Goal: Transaction & Acquisition: Purchase product/service

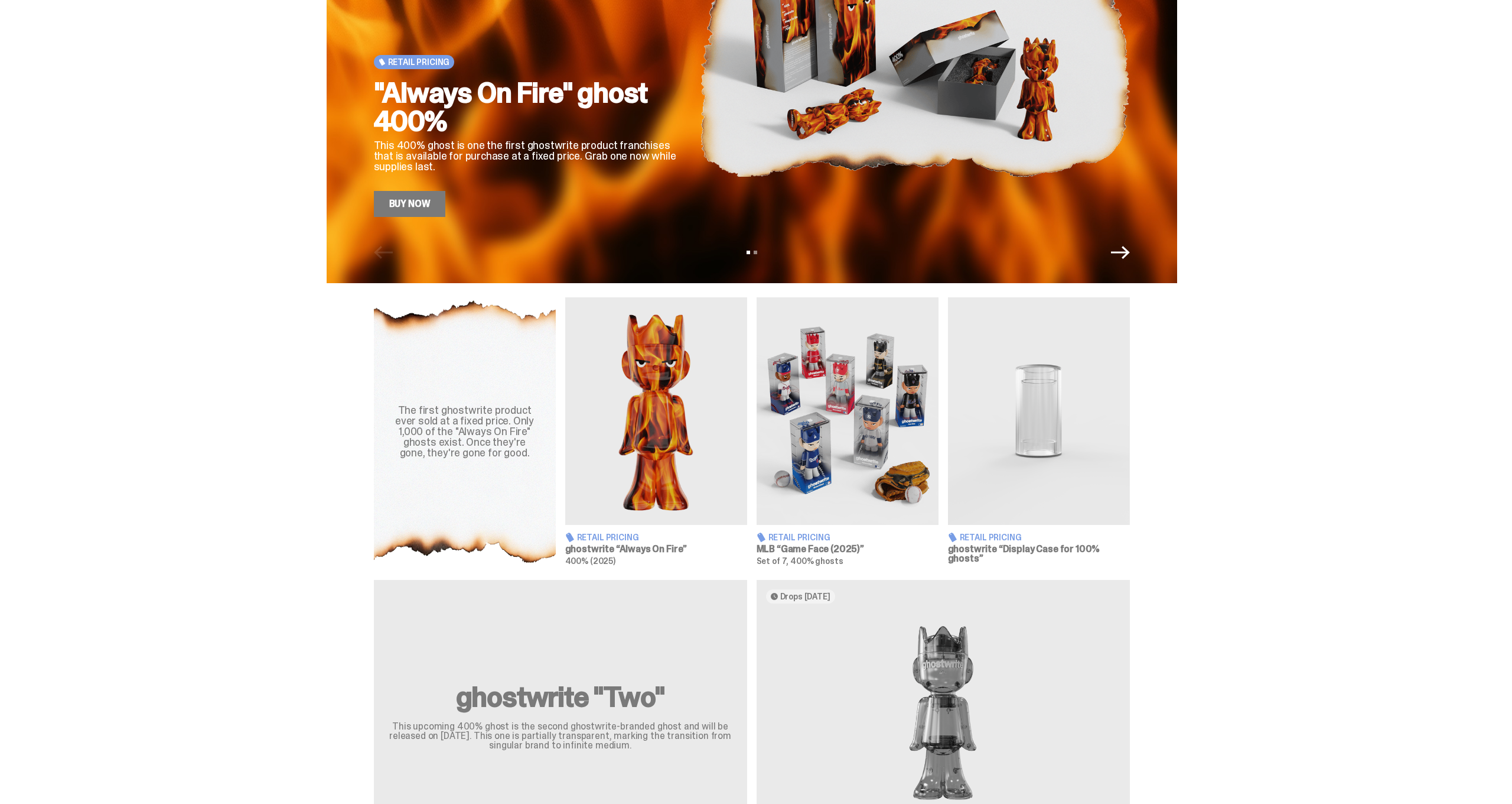
scroll to position [143, 0]
click at [654, 432] on img at bounding box center [656, 410] width 182 height 227
click at [868, 444] on img at bounding box center [847, 410] width 182 height 227
click at [1087, 444] on img at bounding box center [1039, 410] width 182 height 227
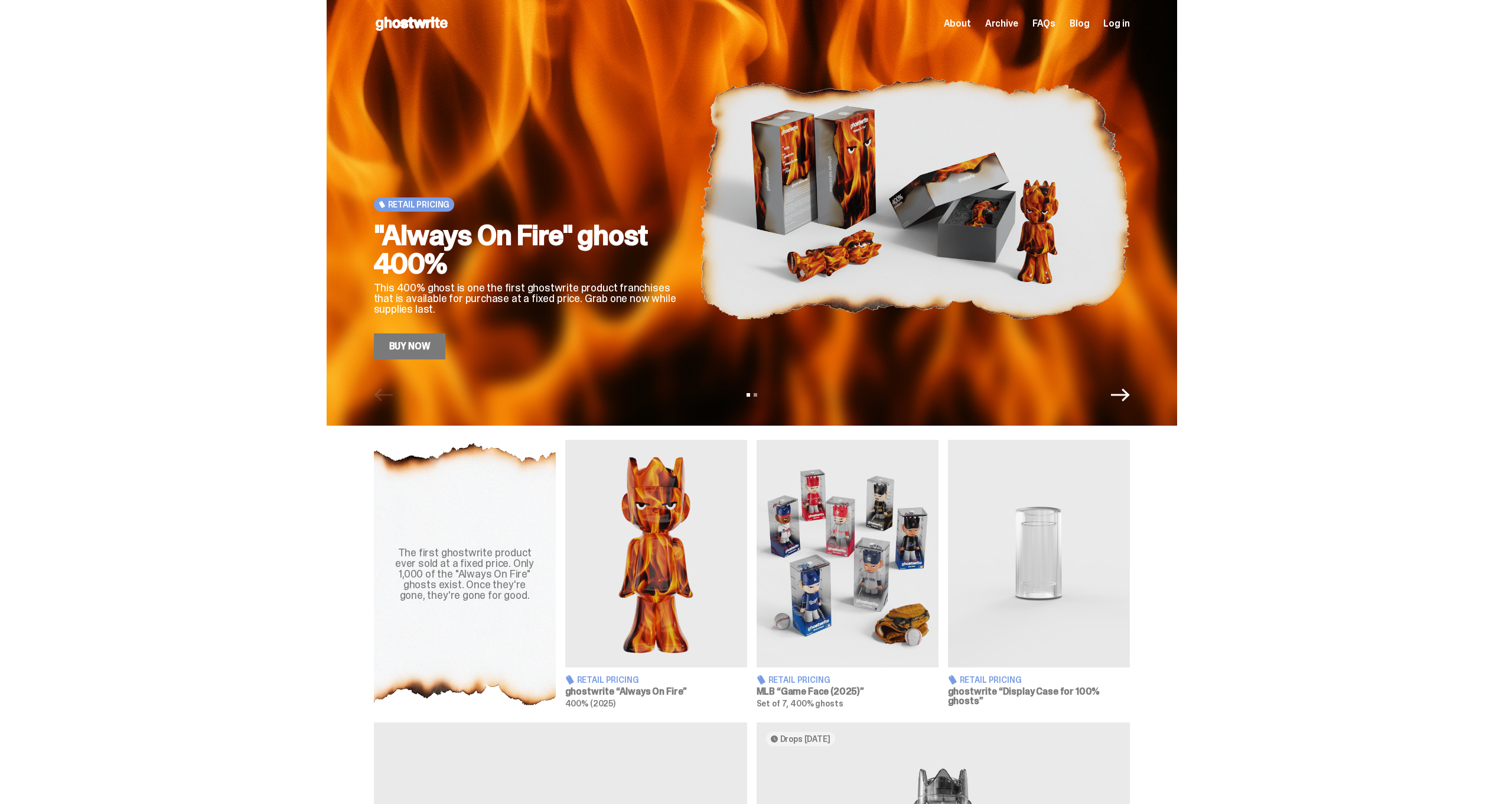
scroll to position [0, 0]
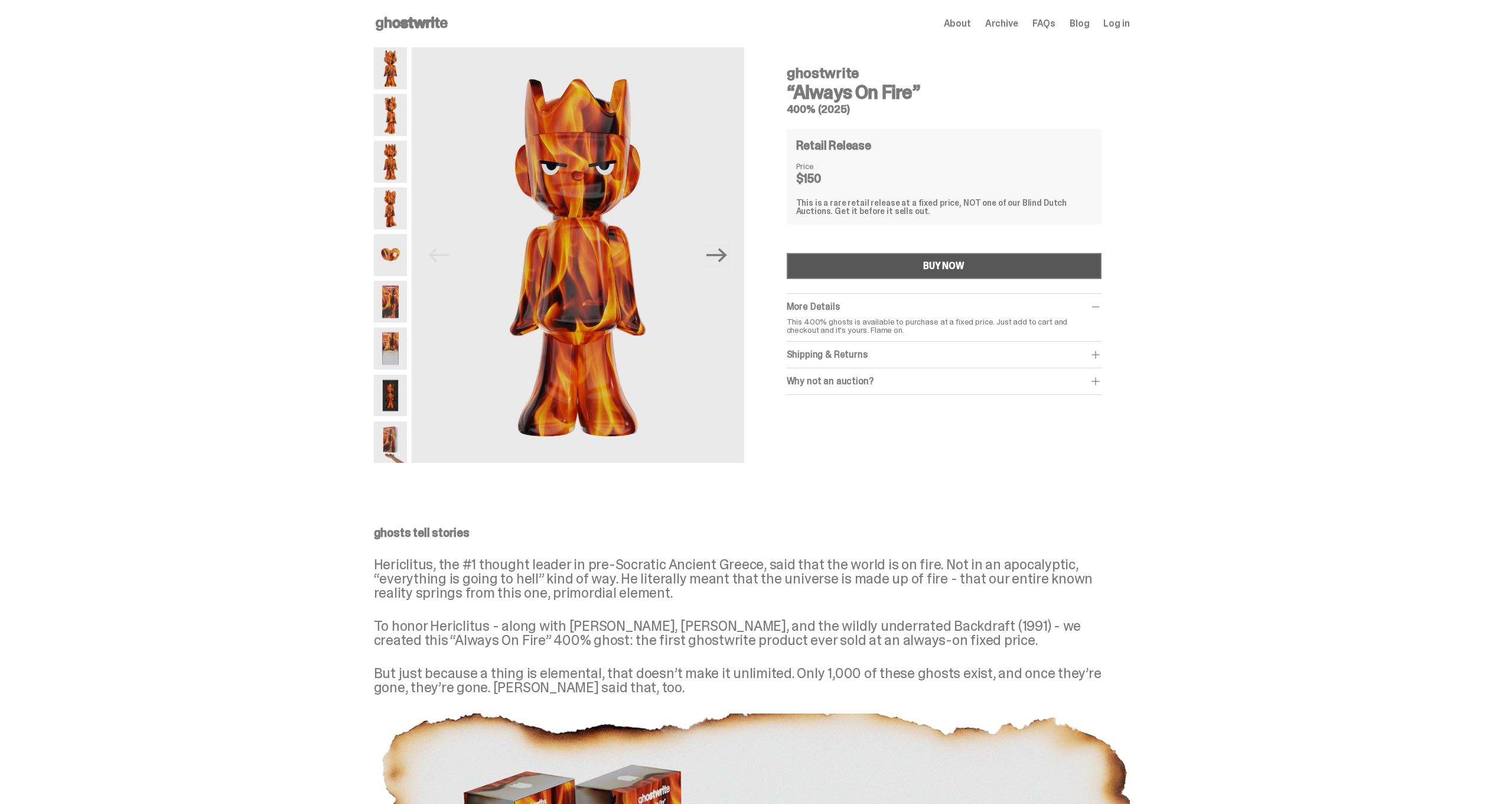
click at [979, 260] on button "BUY NOW" at bounding box center [944, 266] width 315 height 26
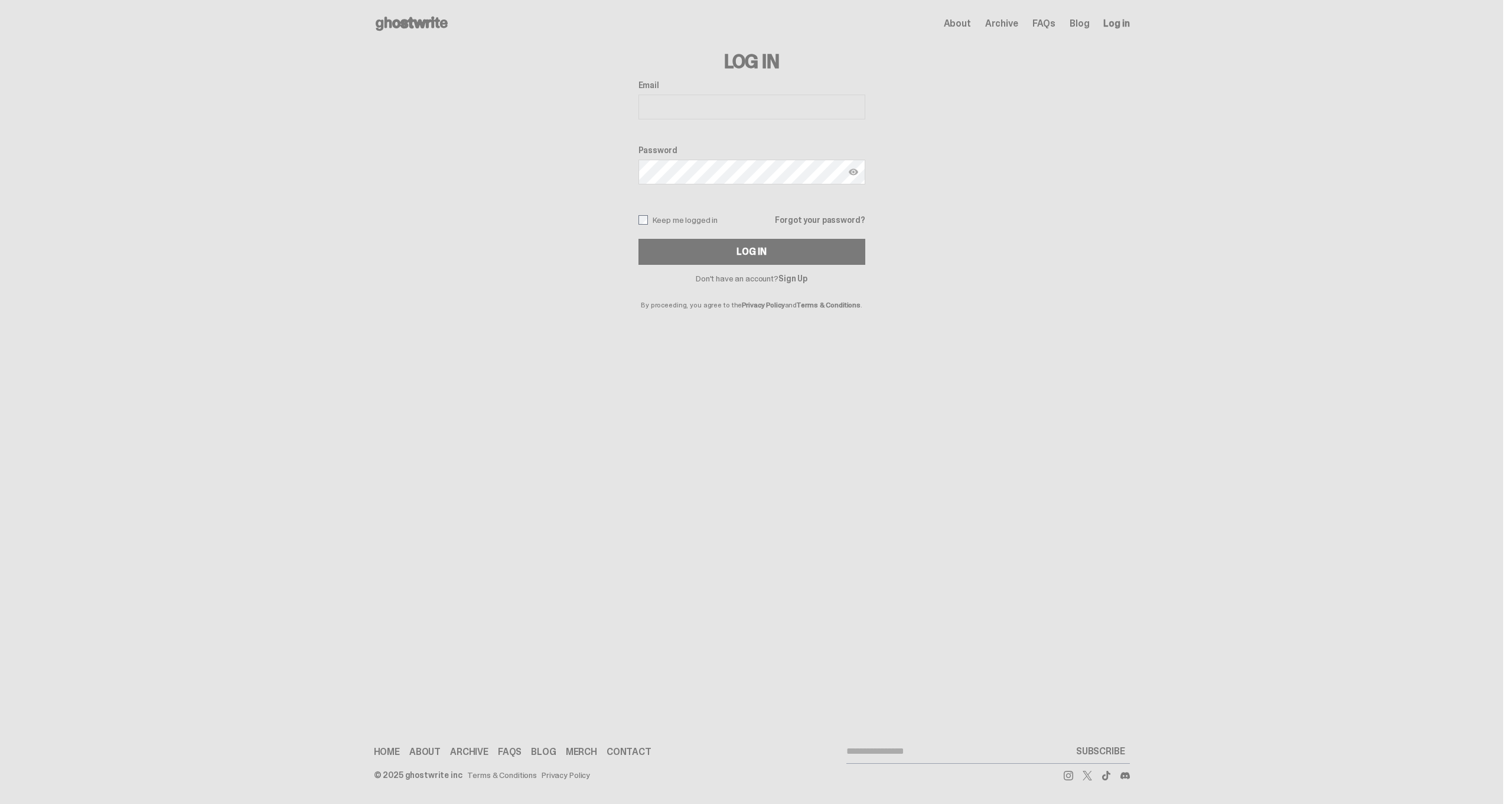
drag, startPoint x: 843, startPoint y: 108, endPoint x: 849, endPoint y: 110, distance: 6.3
click at [843, 108] on input "Email" at bounding box center [752, 106] width 227 height 25
click at [0, 803] on com-1password-button at bounding box center [0, 804] width 0 height 0
type input "**********"
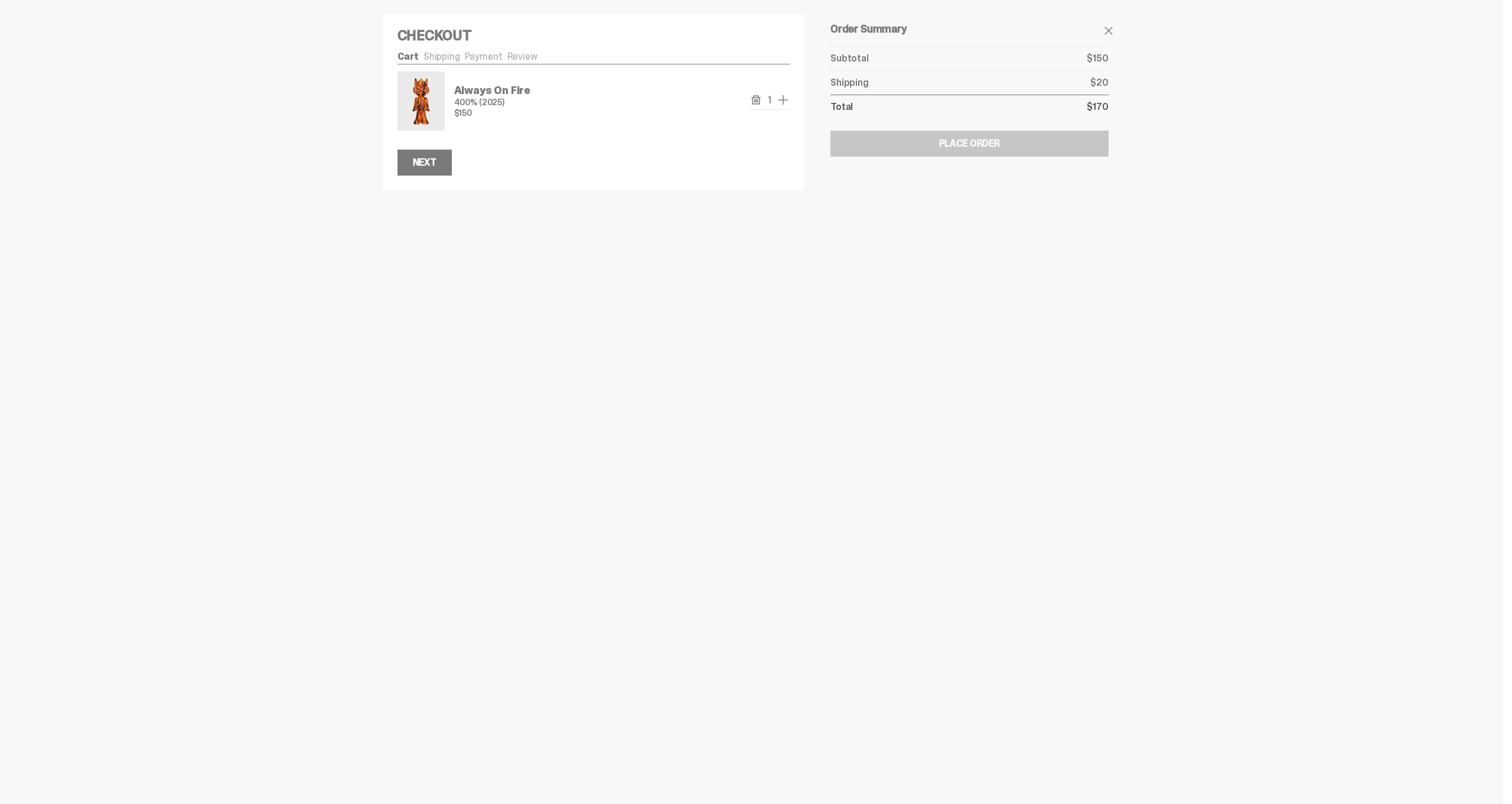
click at [773, 102] on span "1" at bounding box center [769, 99] width 13 height 11
click at [785, 102] on span "add one" at bounding box center [783, 99] width 14 height 14
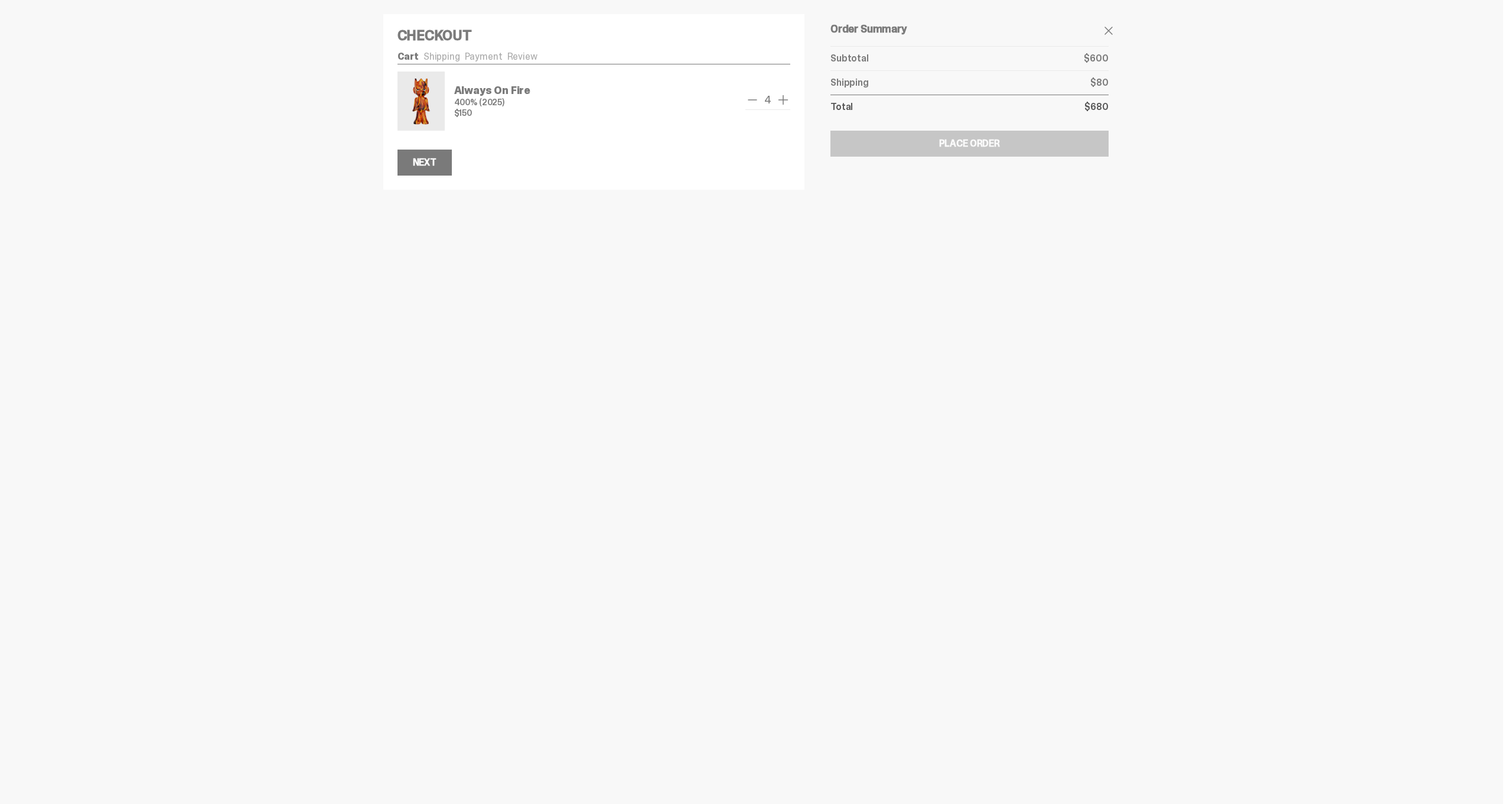
click at [785, 102] on span "add one" at bounding box center [783, 99] width 14 height 14
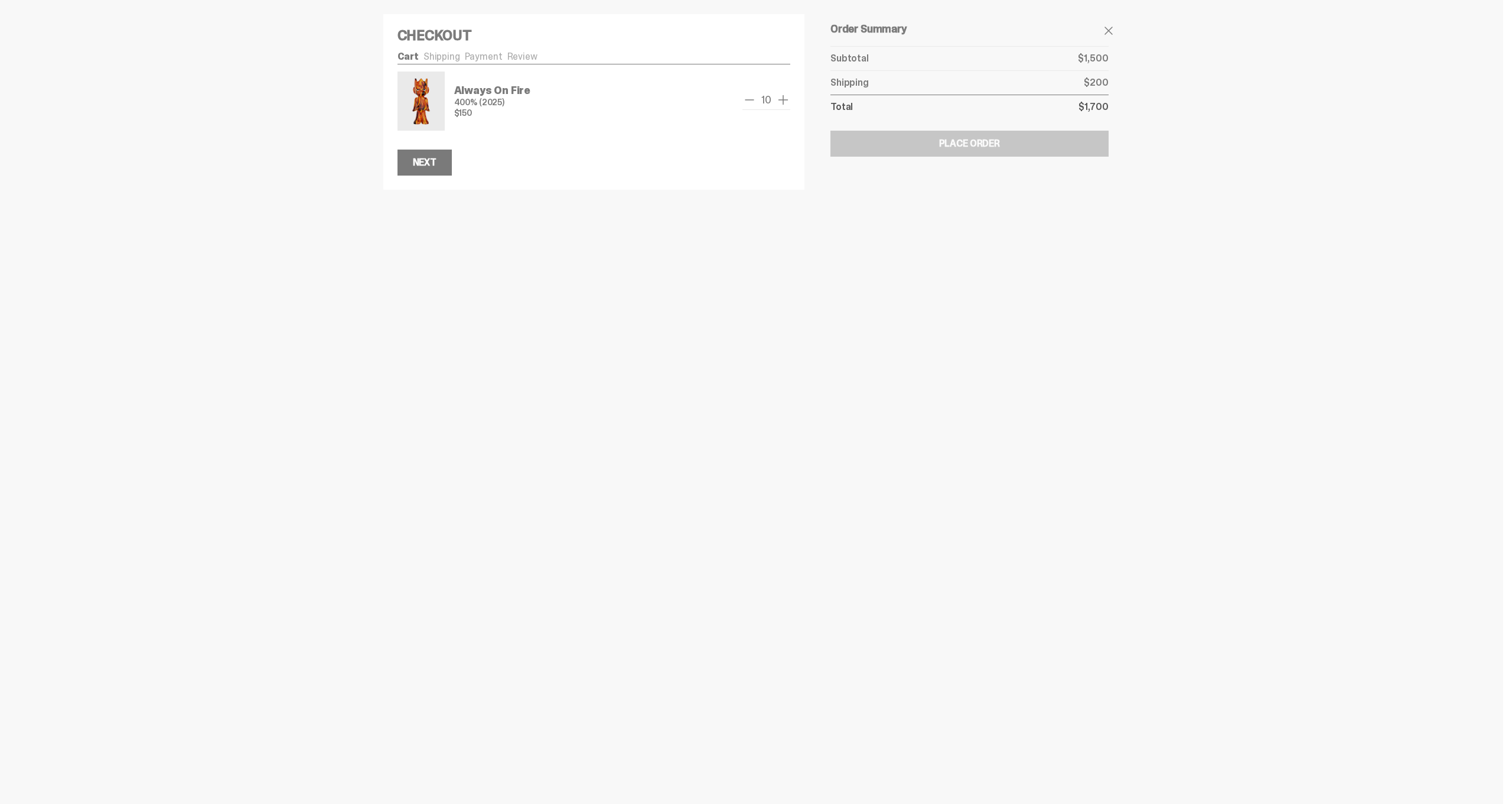
click at [785, 102] on span "add one" at bounding box center [783, 99] width 14 height 14
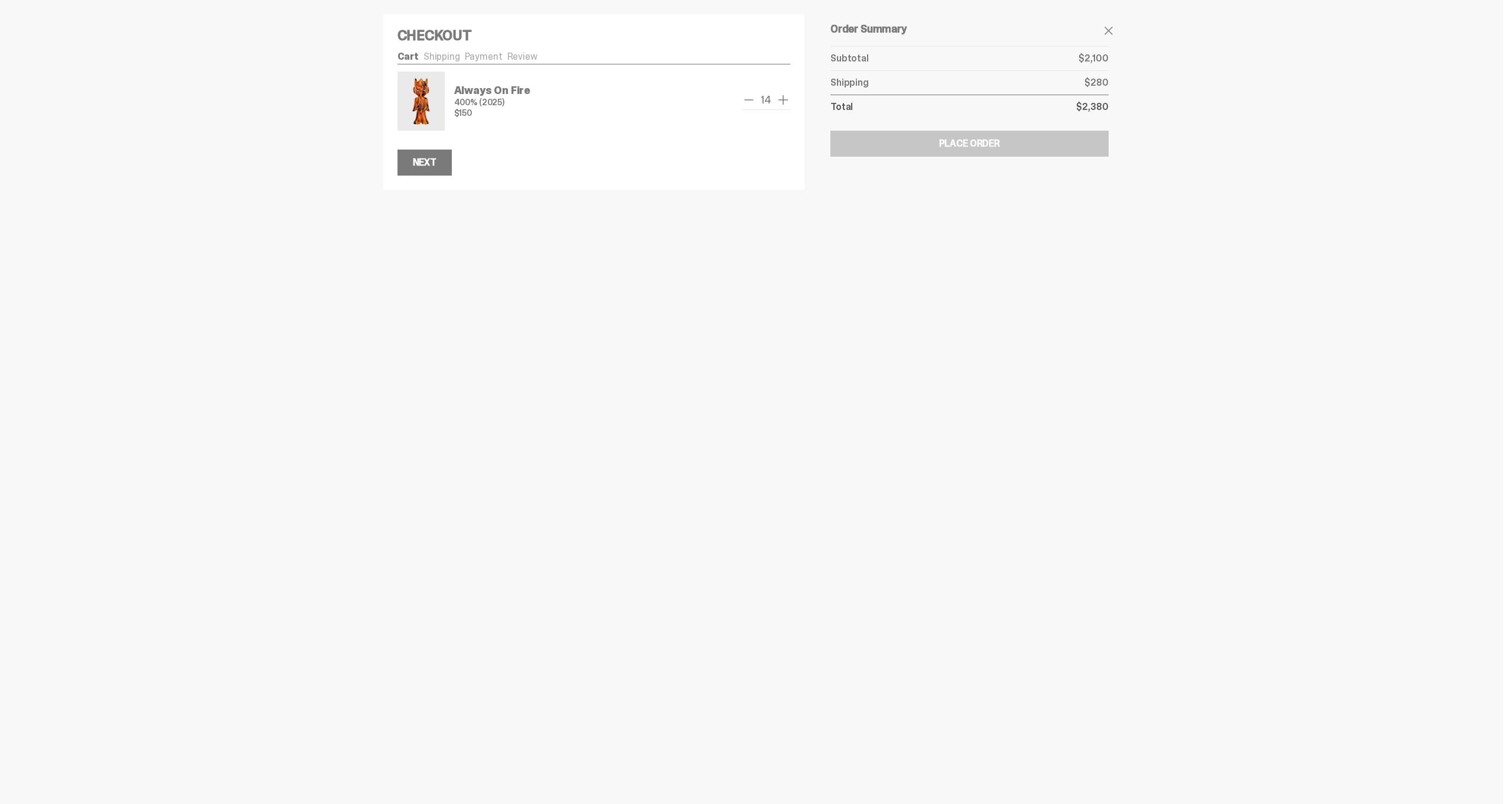
click at [785, 102] on span "add one" at bounding box center [783, 99] width 14 height 14
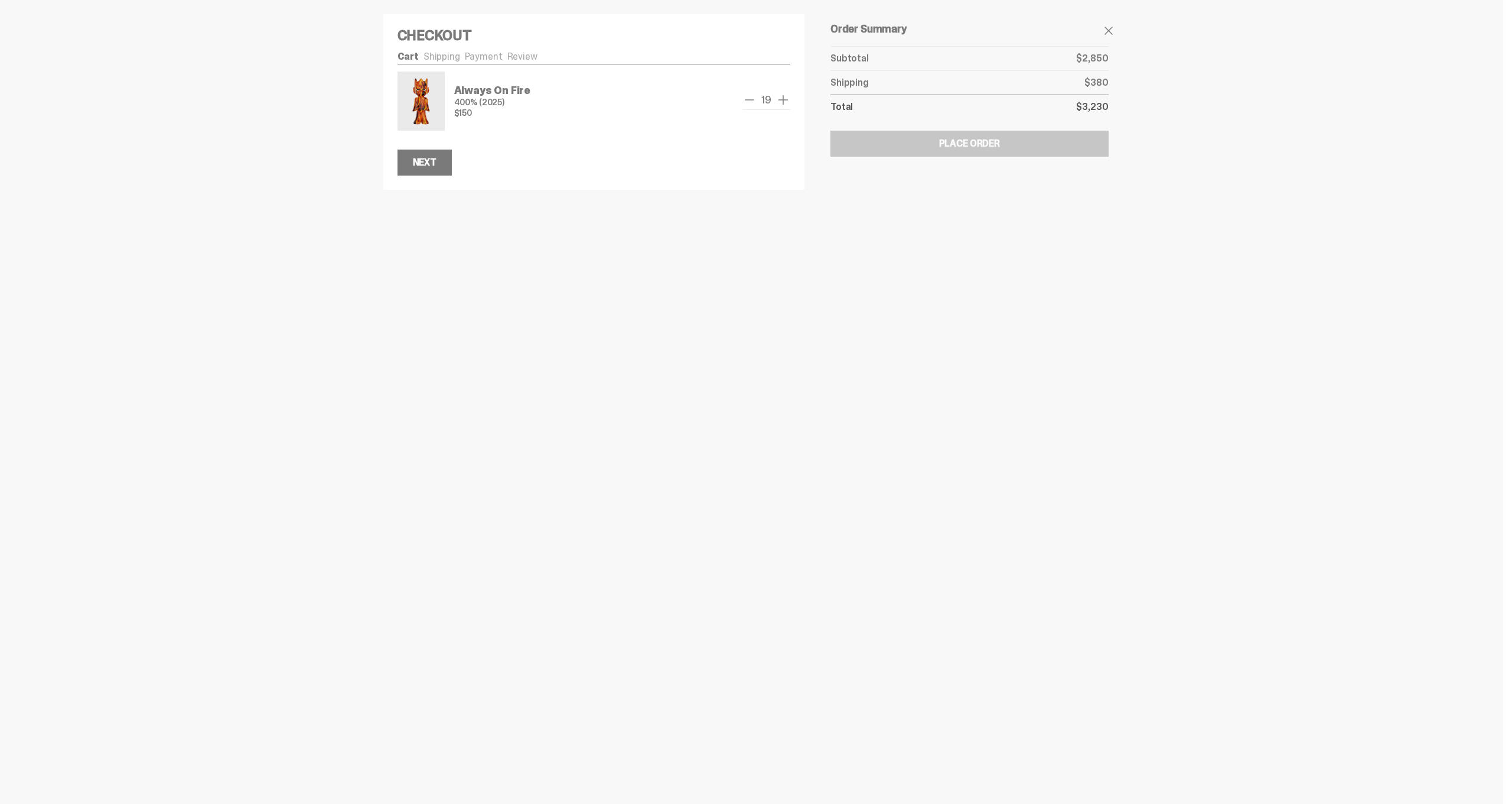
click at [785, 102] on span "add one" at bounding box center [783, 99] width 14 height 14
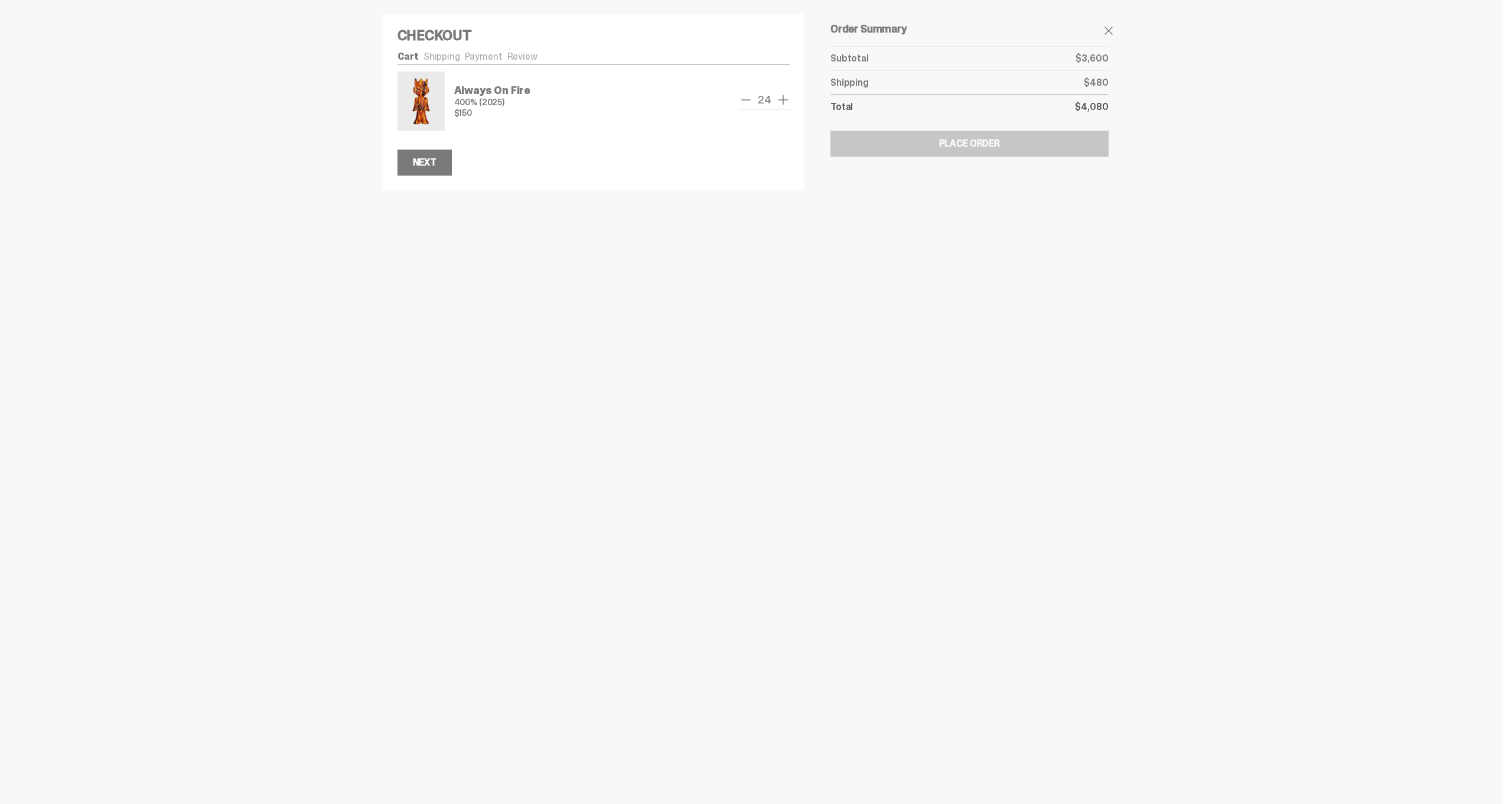
click at [785, 102] on span "add one" at bounding box center [783, 99] width 14 height 14
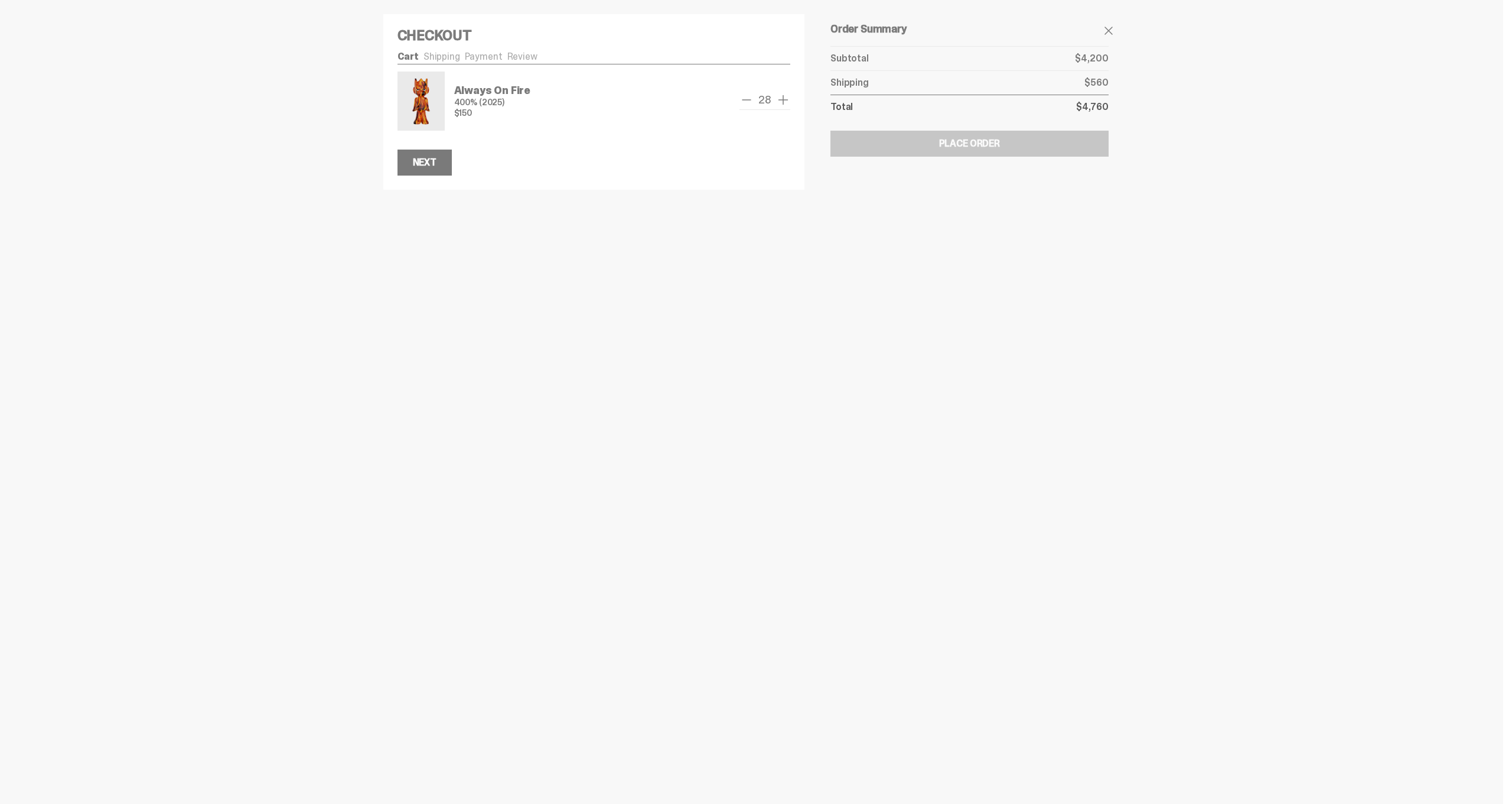
click at [785, 102] on span "add one" at bounding box center [783, 99] width 14 height 14
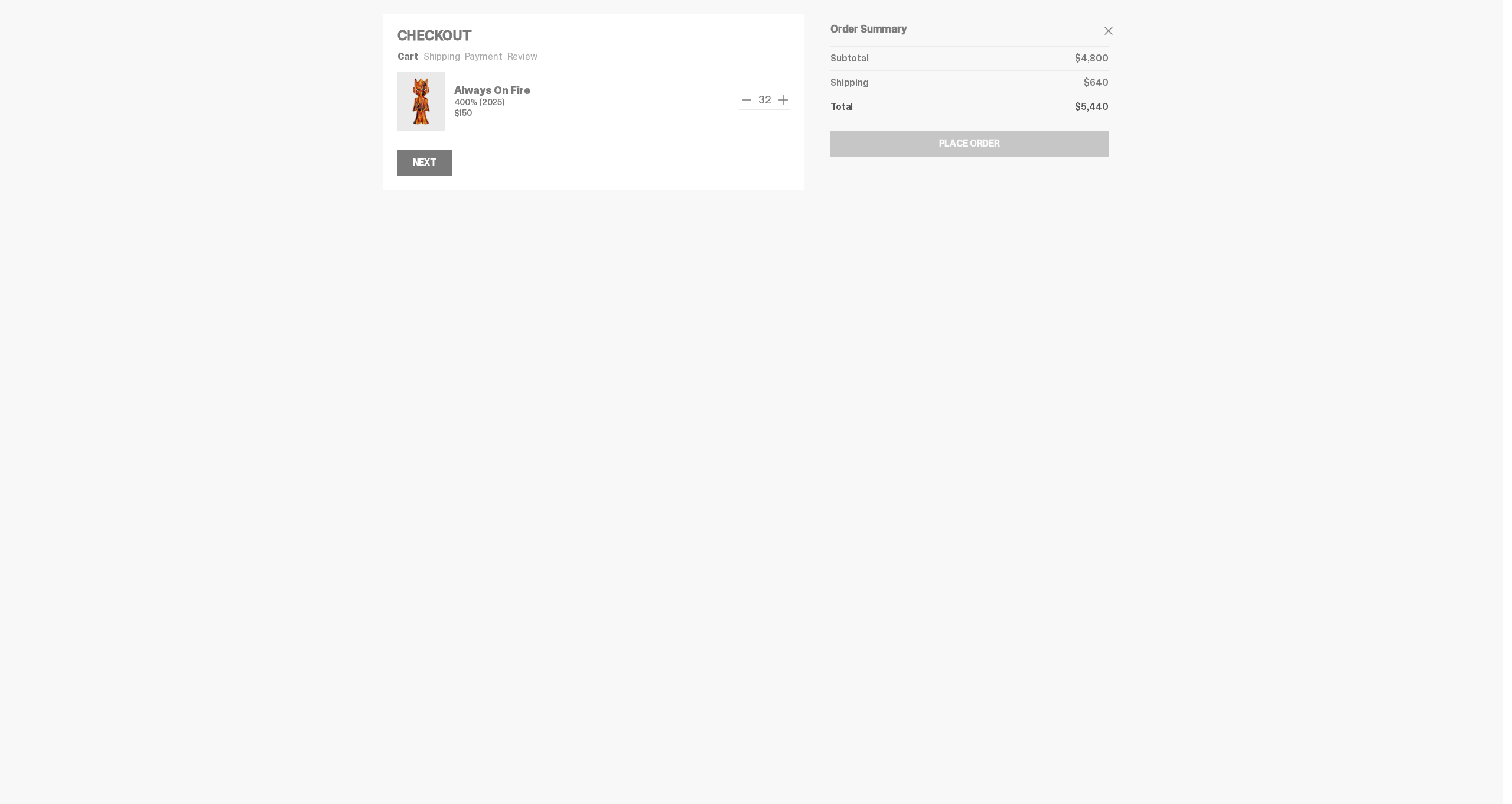
click at [785, 102] on span "add one" at bounding box center [783, 99] width 14 height 14
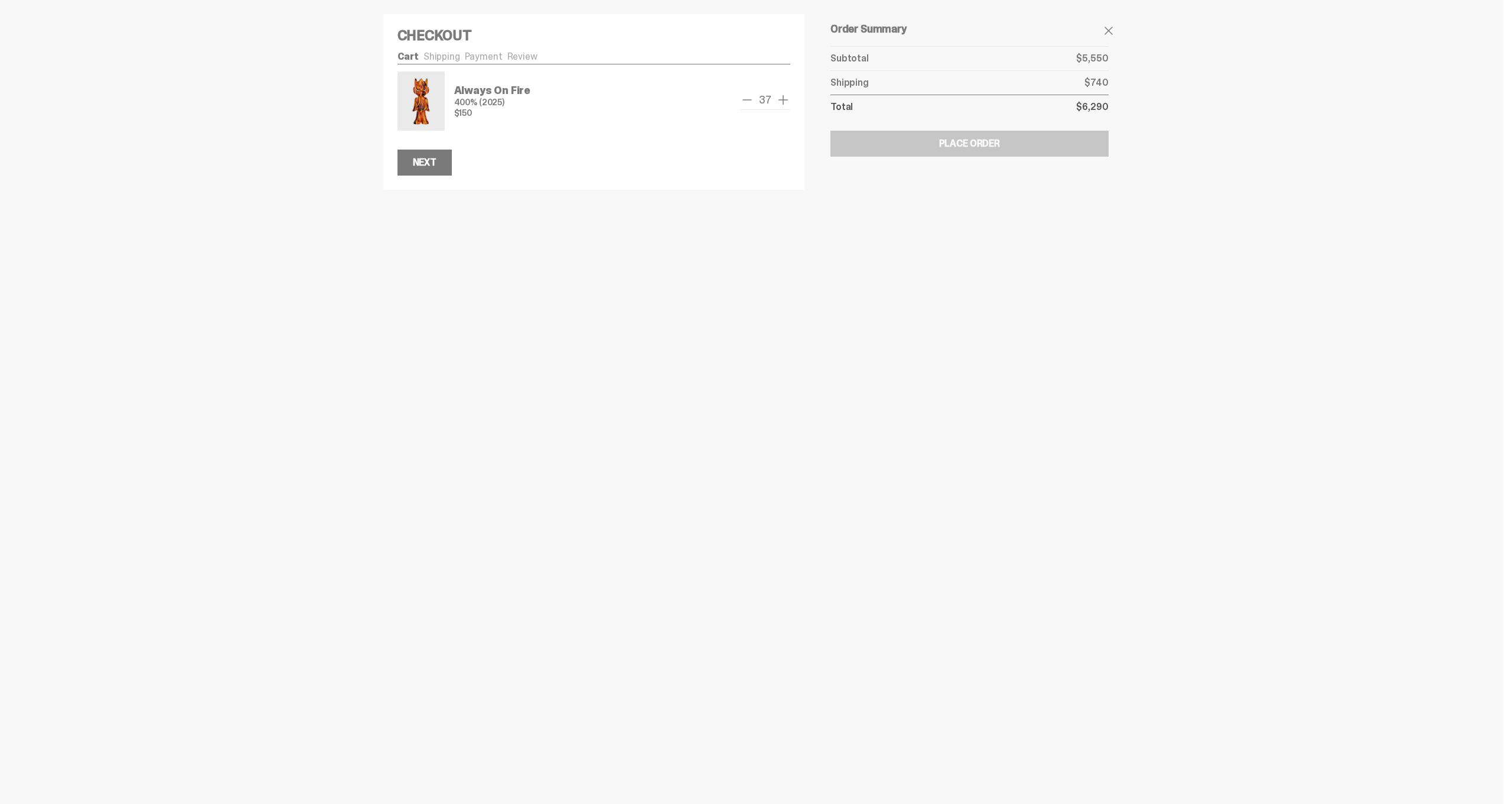
click at [785, 102] on span "add one" at bounding box center [783, 99] width 14 height 14
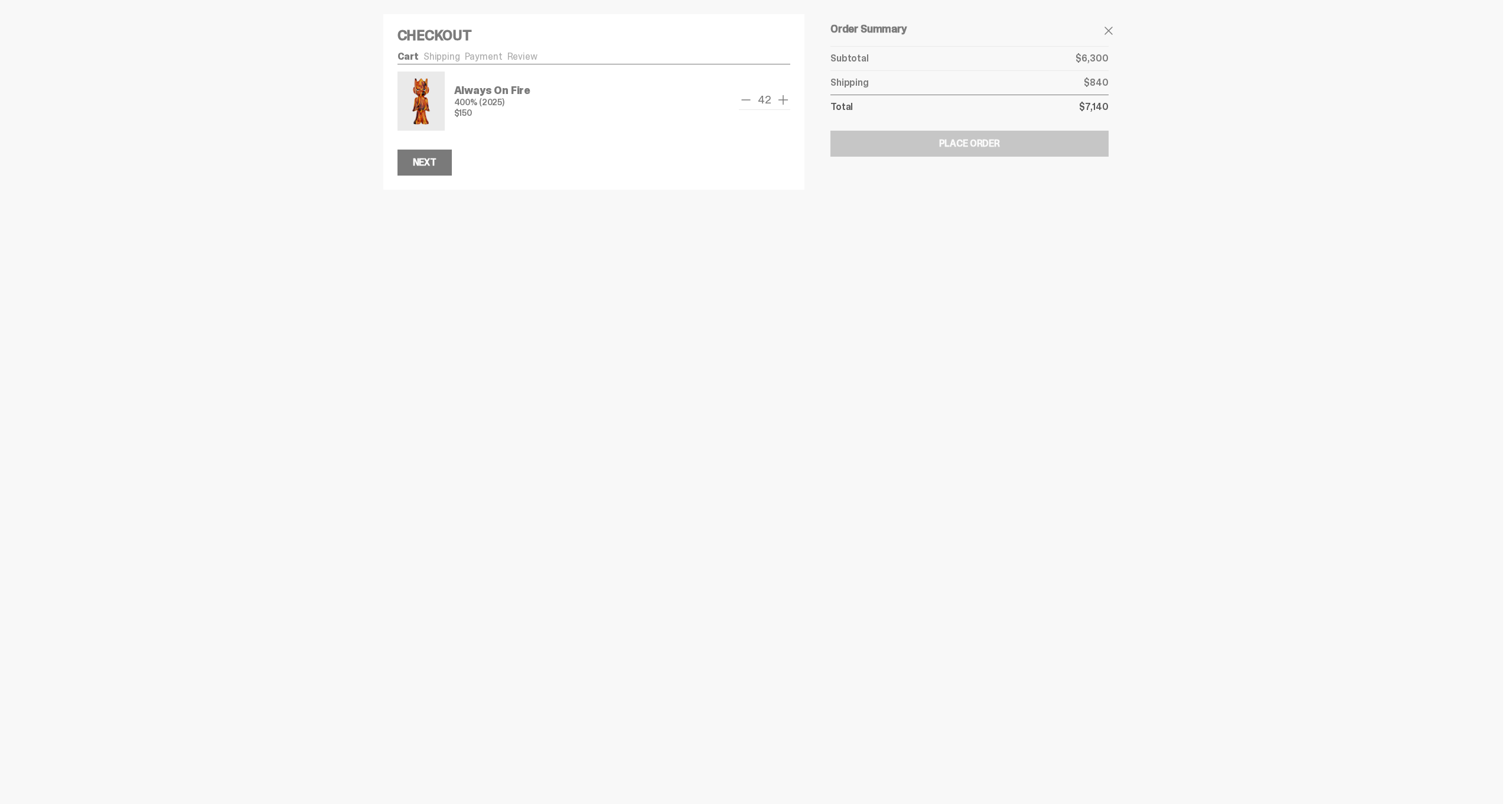
click at [785, 102] on span "add one" at bounding box center [783, 99] width 14 height 14
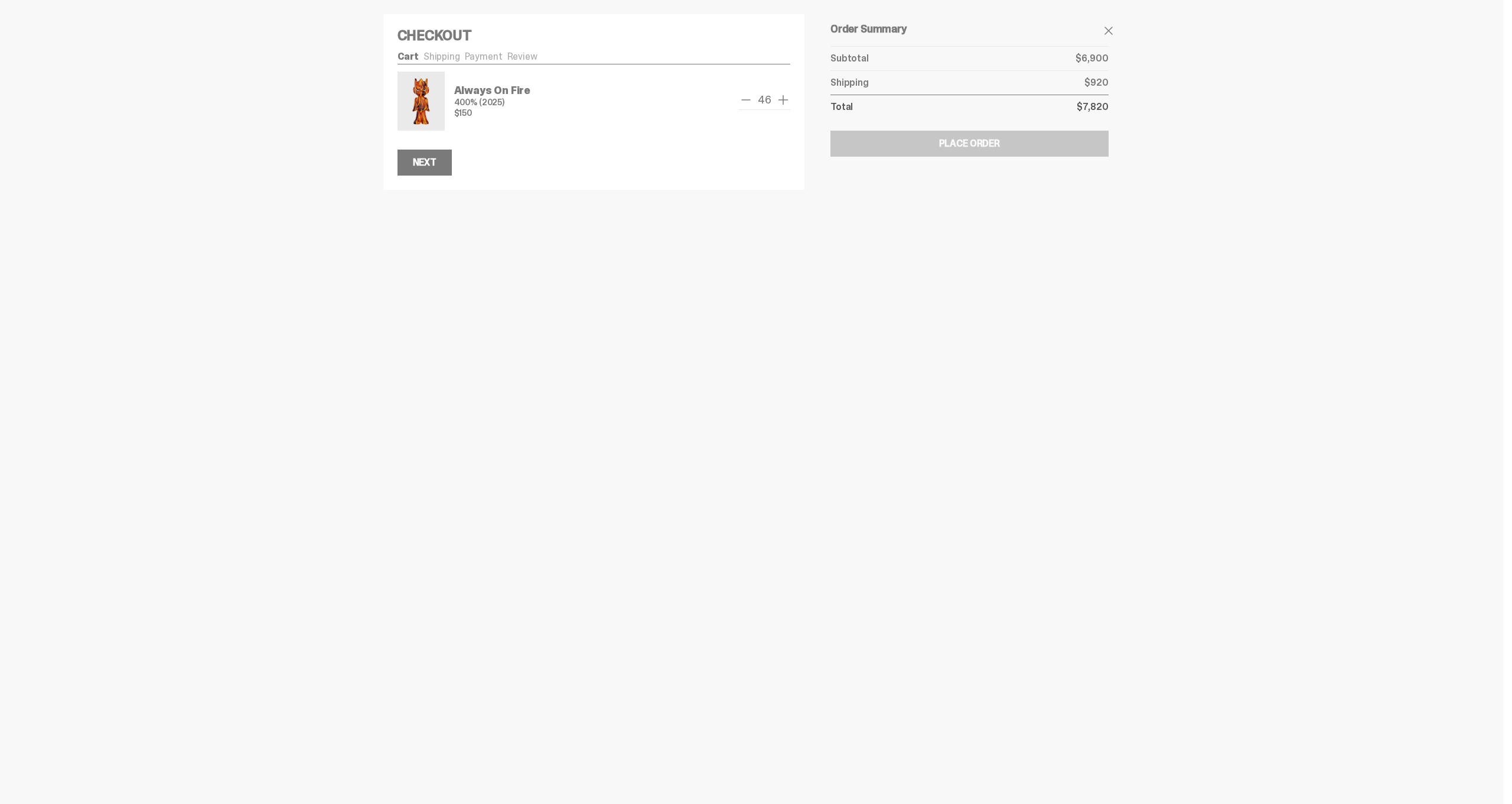
click at [785, 102] on span "add one" at bounding box center [783, 99] width 14 height 14
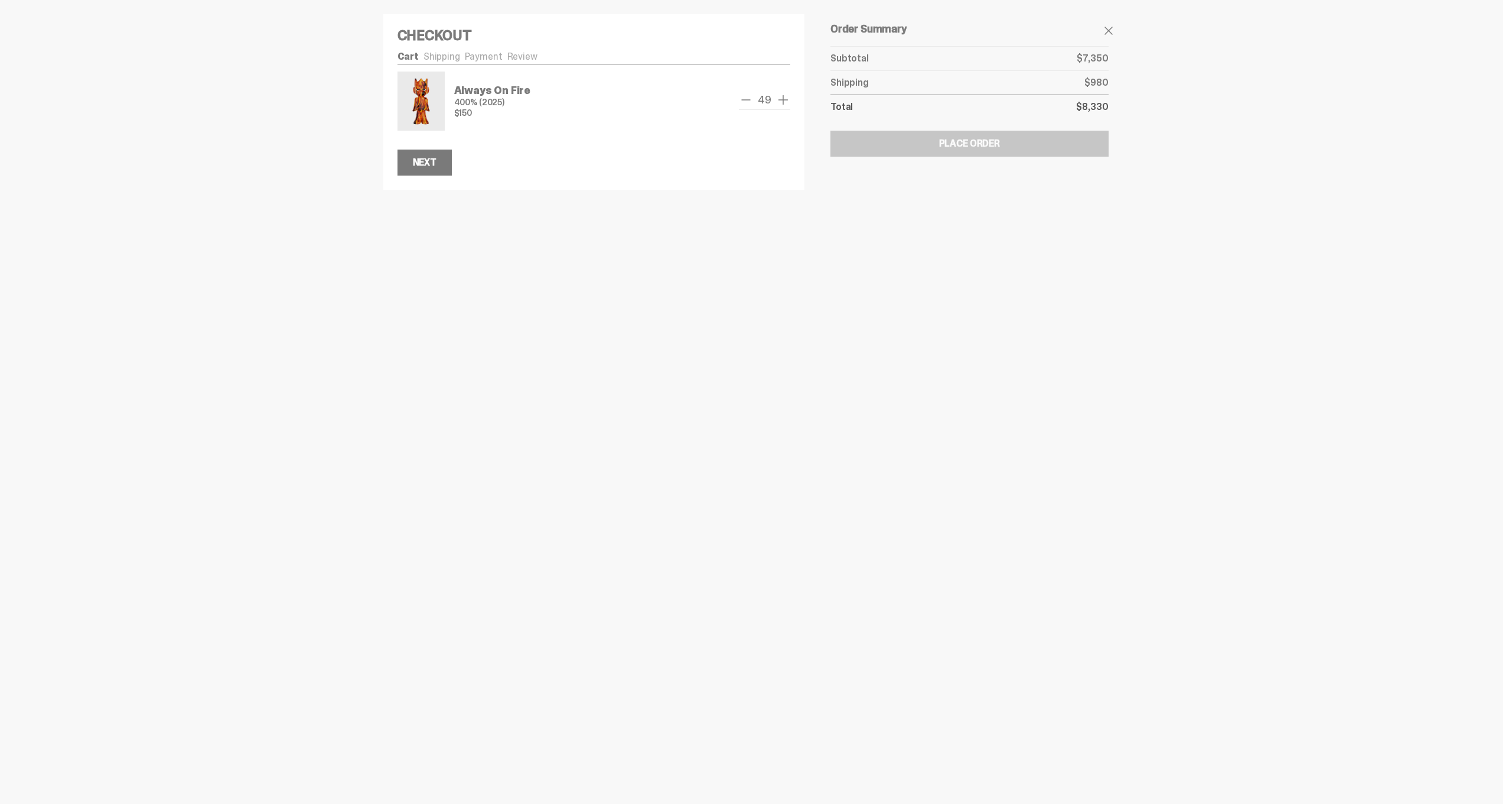
click at [785, 102] on span "add one" at bounding box center [783, 99] width 14 height 14
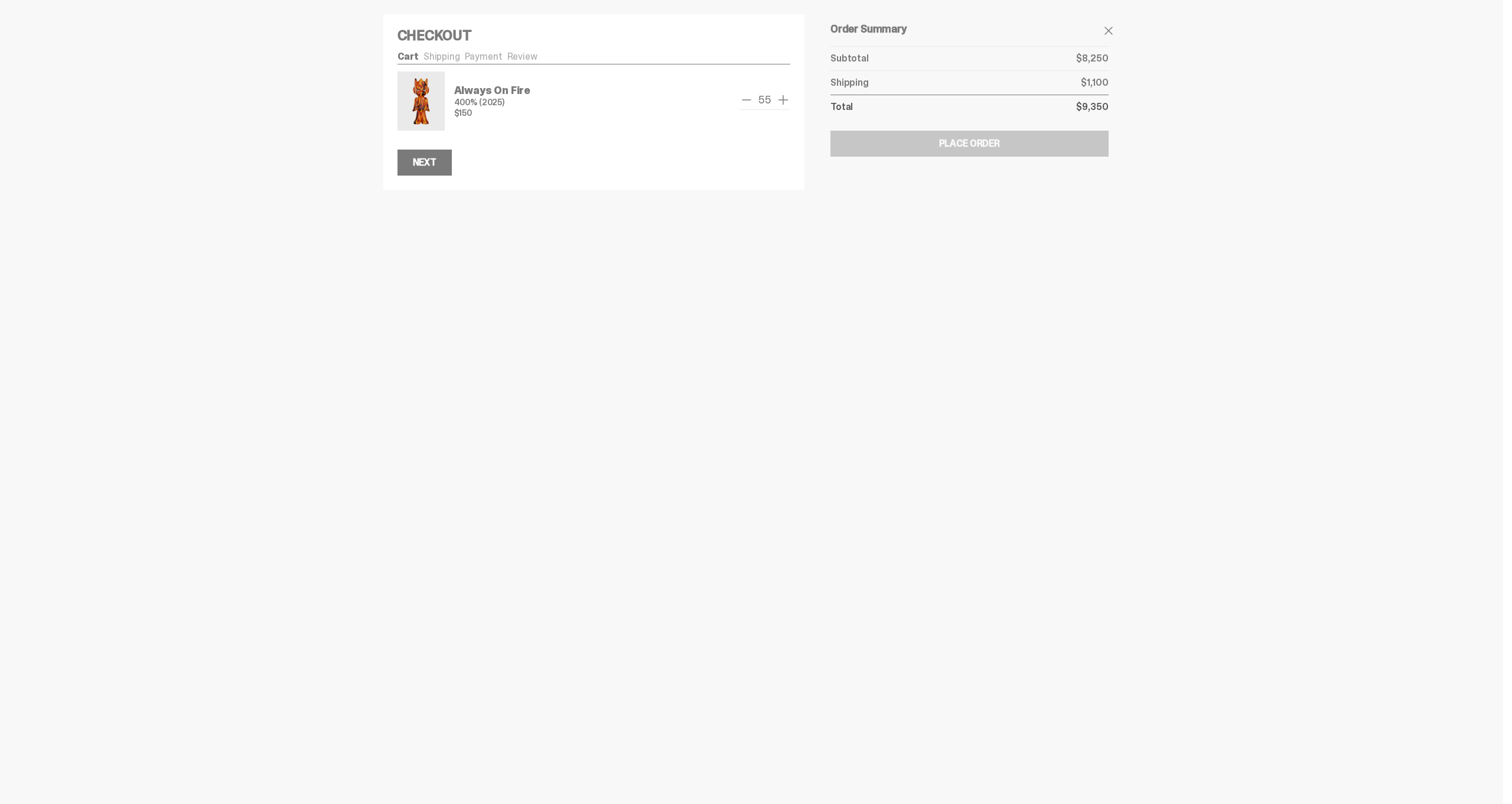
click at [785, 102] on span "add one" at bounding box center [783, 99] width 14 height 14
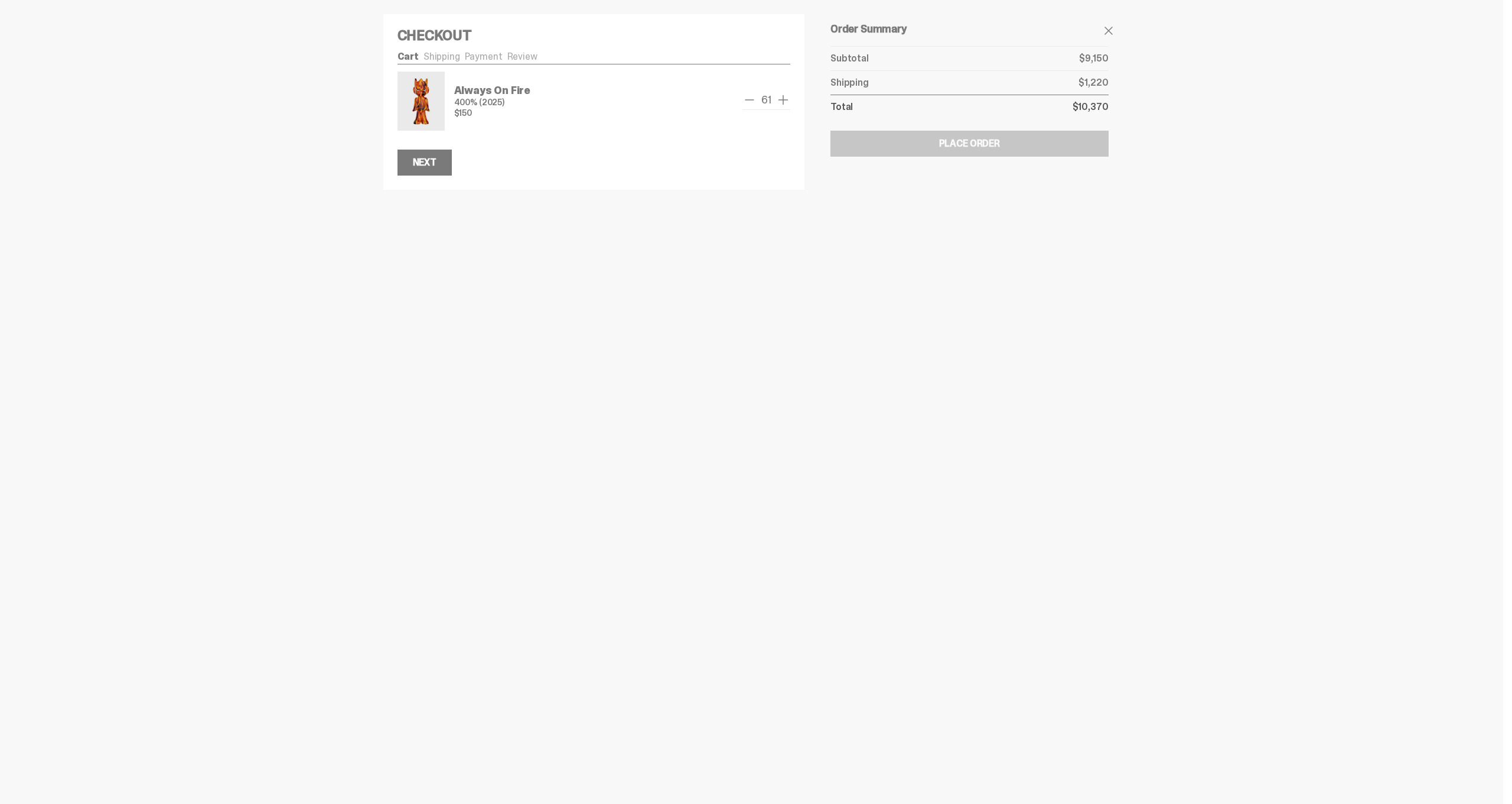
click at [785, 102] on span "add one" at bounding box center [783, 99] width 14 height 14
click at [751, 101] on span "remove one" at bounding box center [747, 99] width 14 height 14
click at [751, 101] on span "remove one" at bounding box center [746, 99] width 14 height 14
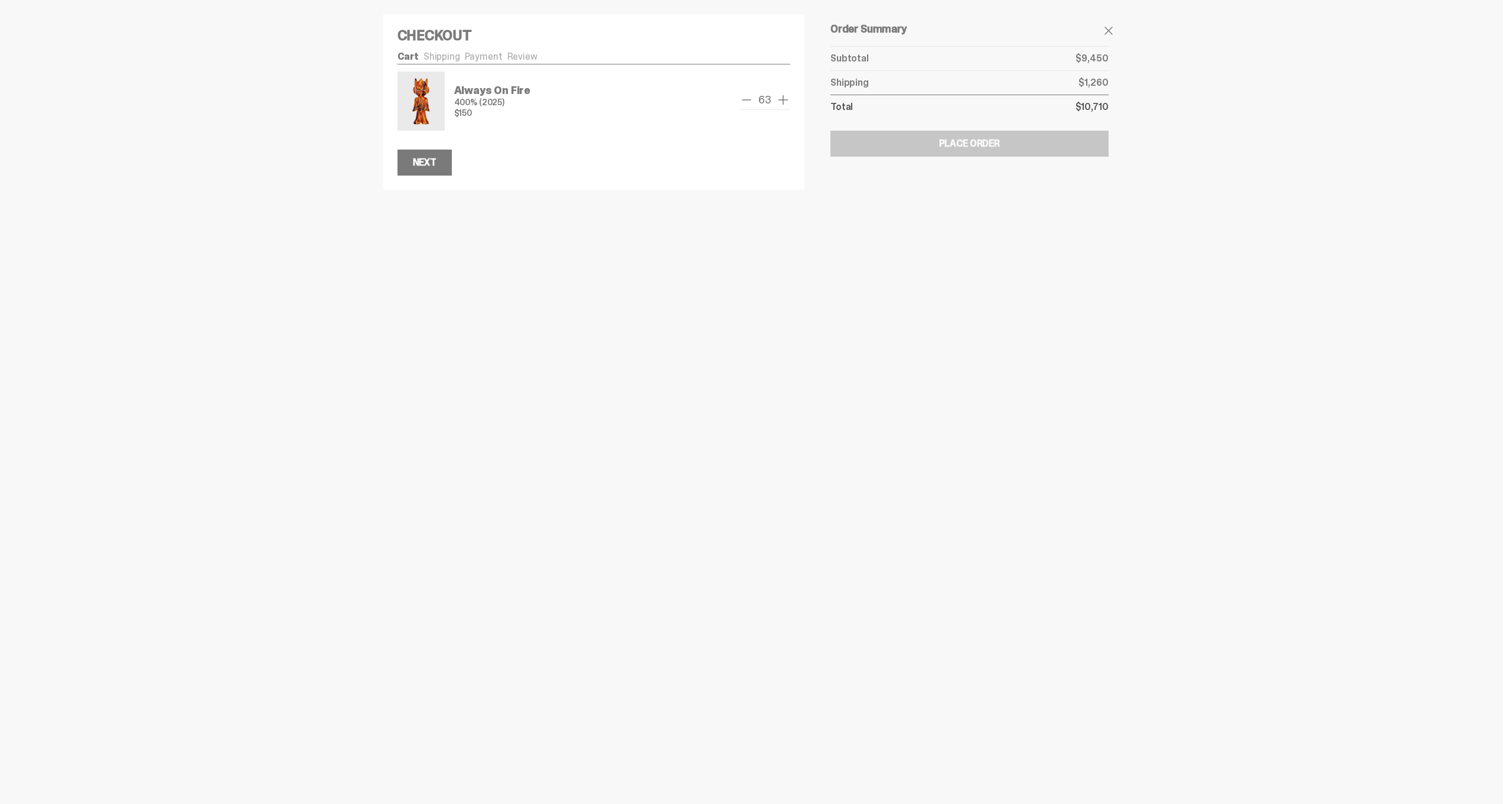
click at [751, 101] on span "remove one" at bounding box center [747, 99] width 14 height 14
click at [751, 101] on span "remove one" at bounding box center [750, 99] width 14 height 14
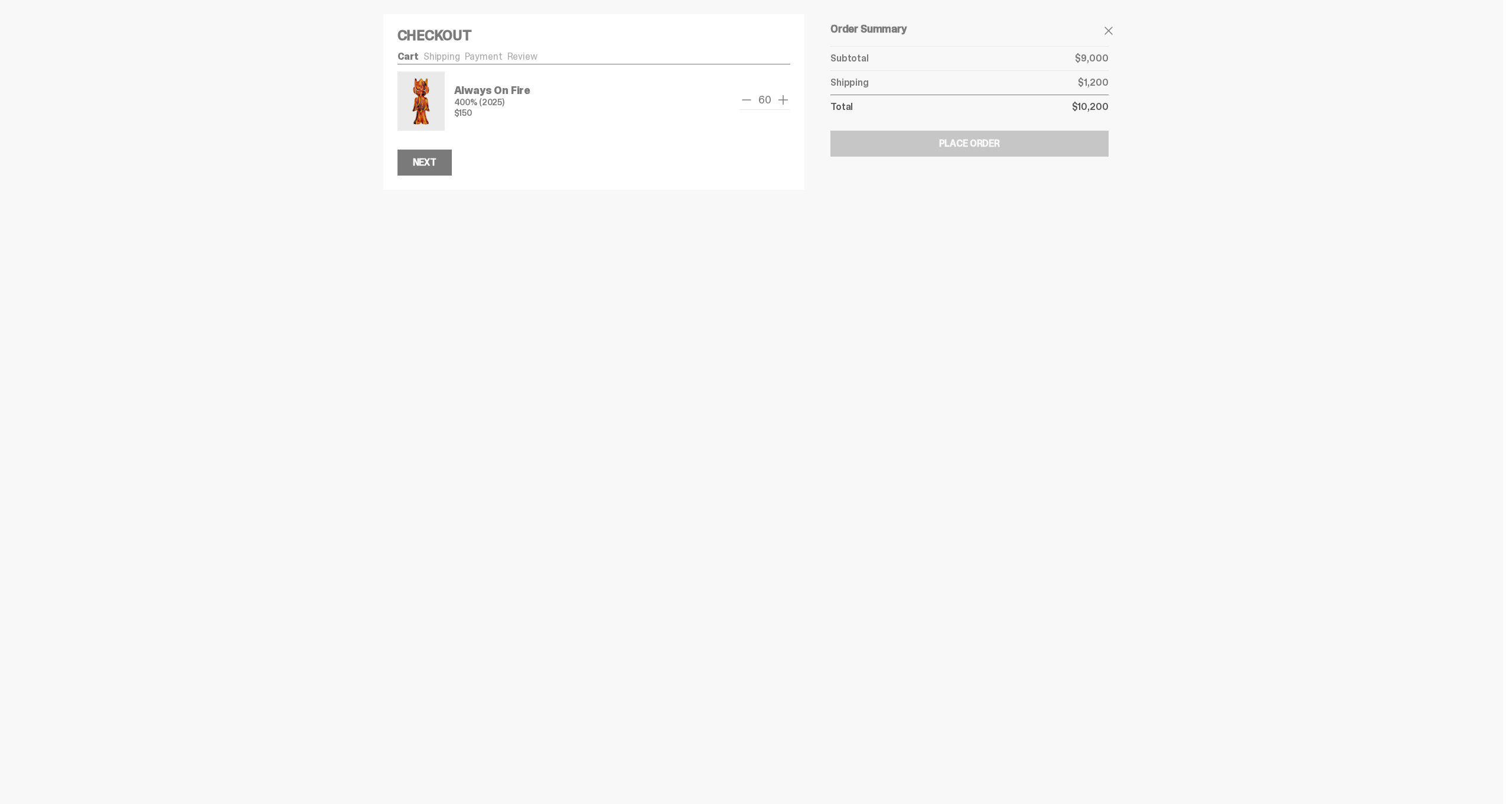
click at [751, 101] on span "remove one" at bounding box center [747, 99] width 14 height 14
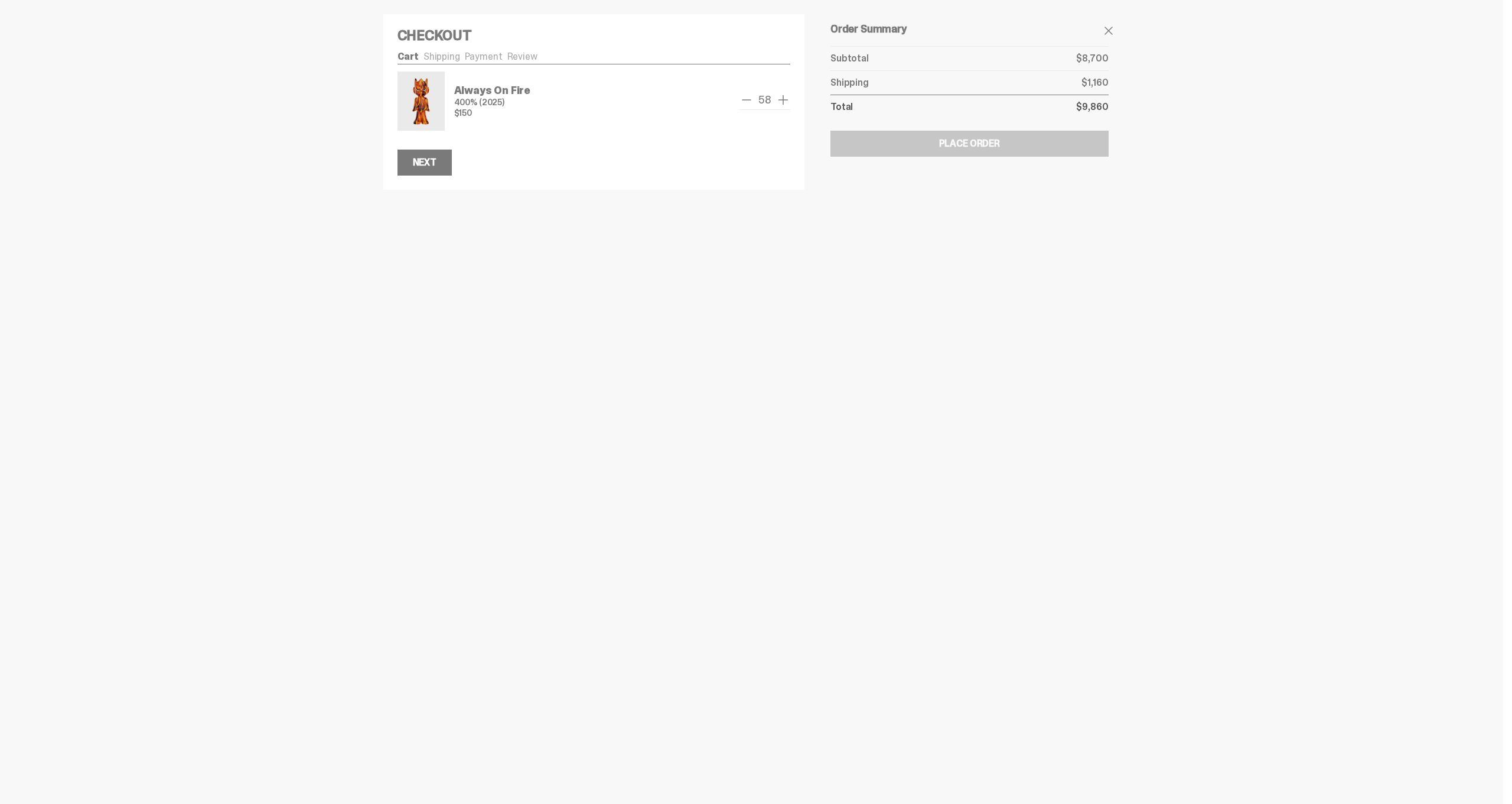
click at [751, 101] on span "remove one" at bounding box center [747, 99] width 14 height 14
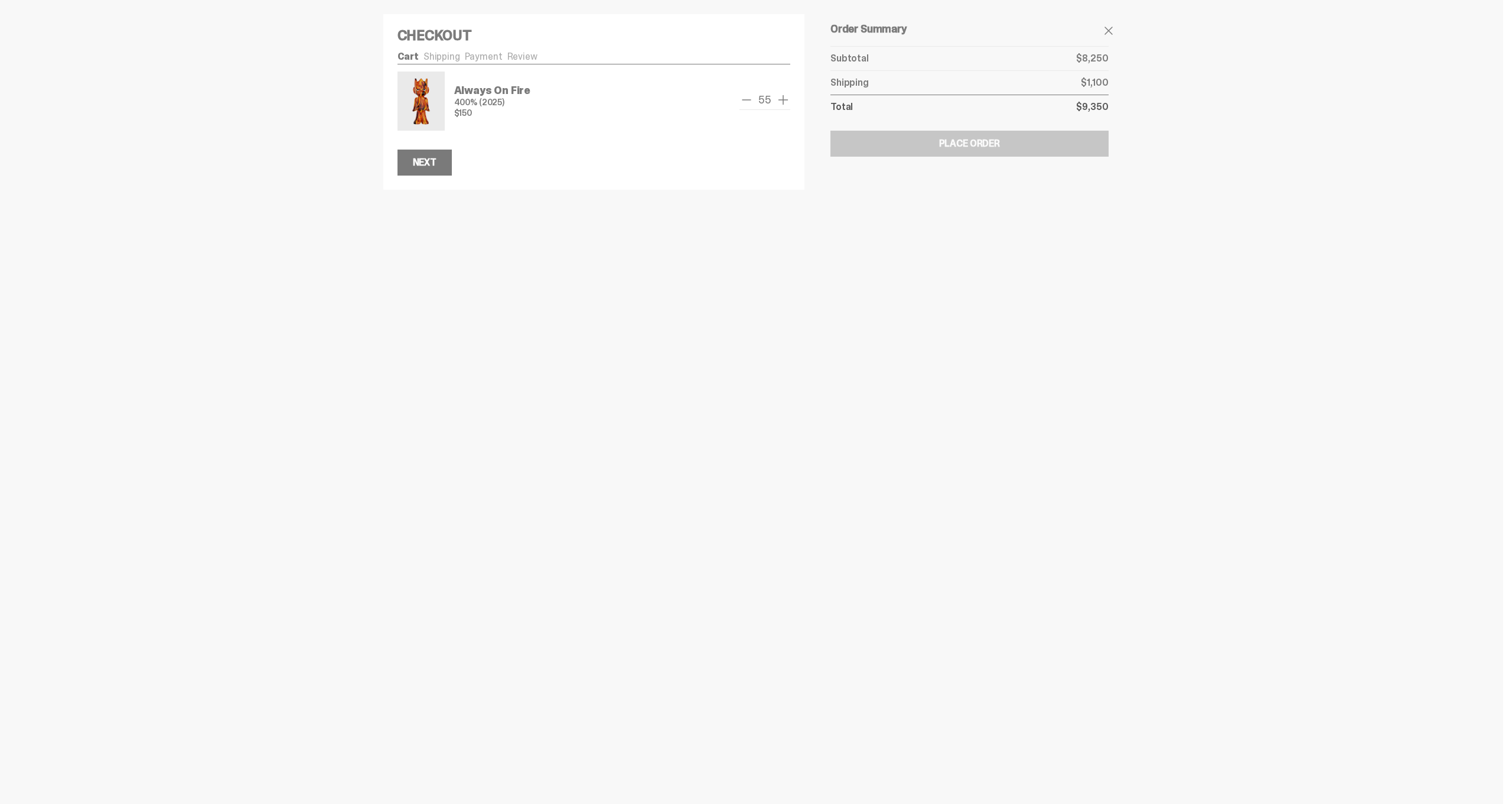
click at [751, 101] on span "remove one" at bounding box center [747, 99] width 14 height 14
click at [751, 101] on span "remove one" at bounding box center [746, 99] width 14 height 14
click at [754, 104] on span "remove one" at bounding box center [747, 99] width 14 height 14
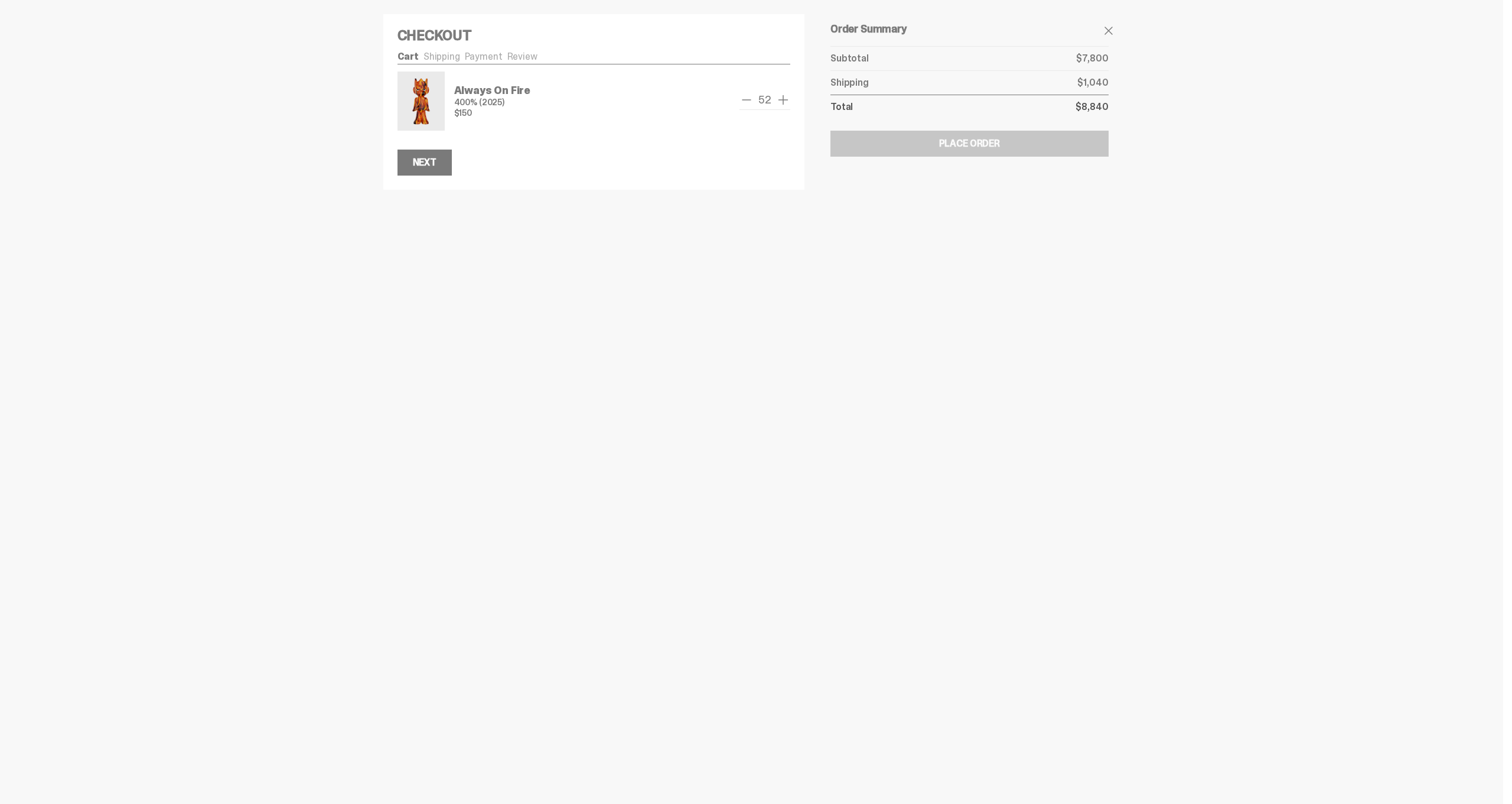
click at [754, 104] on span "remove one" at bounding box center [747, 99] width 14 height 14
click at [756, 104] on span "remove one" at bounding box center [750, 99] width 14 height 14
click at [754, 104] on span "remove one" at bounding box center [747, 99] width 14 height 14
click at [754, 104] on span "remove one" at bounding box center [746, 99] width 14 height 14
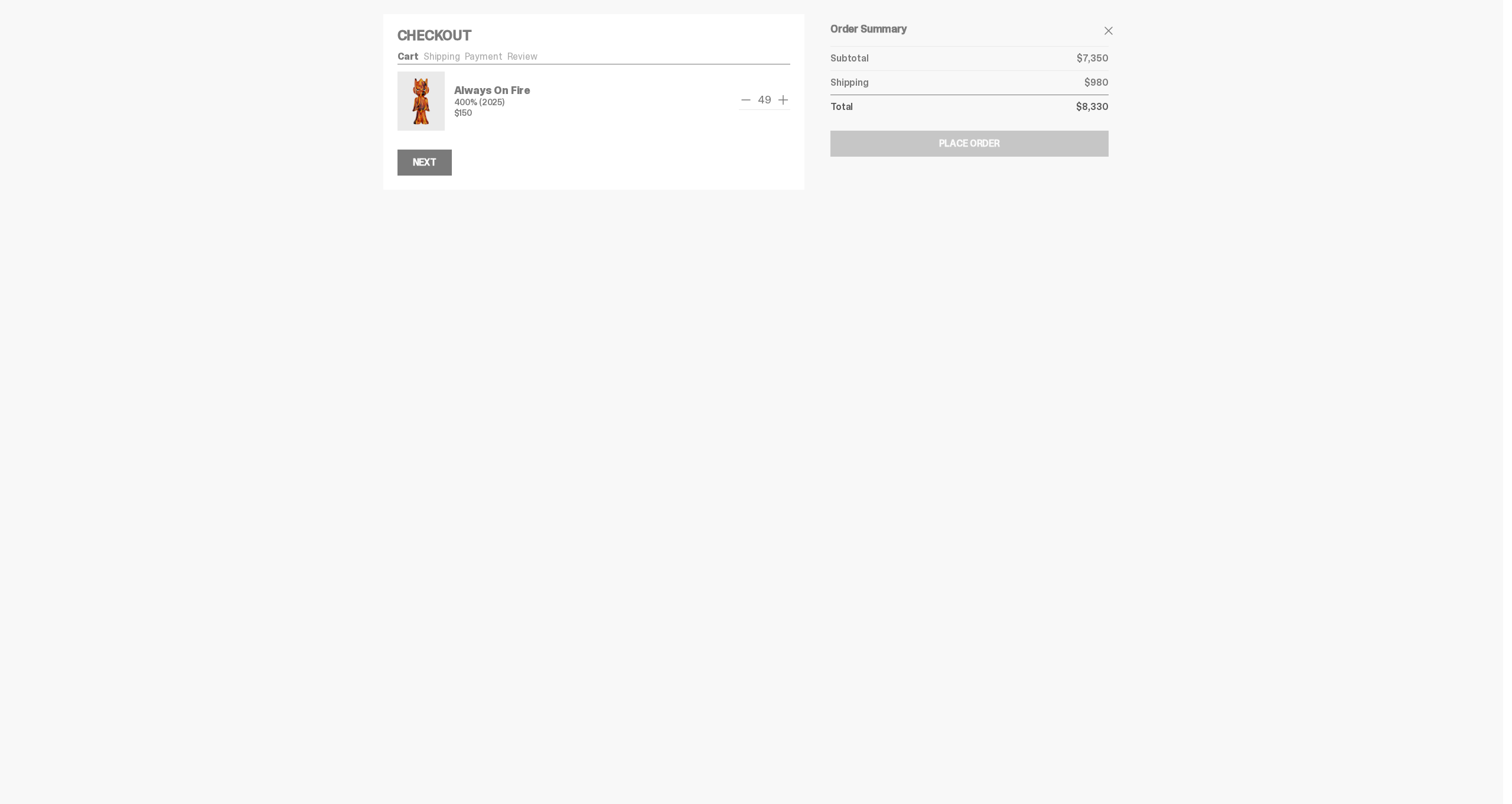
click at [754, 104] on span "remove one" at bounding box center [746, 99] width 14 height 14
click at [754, 100] on span "remove one" at bounding box center [746, 99] width 14 height 14
click at [754, 100] on span "remove one" at bounding box center [747, 99] width 14 height 14
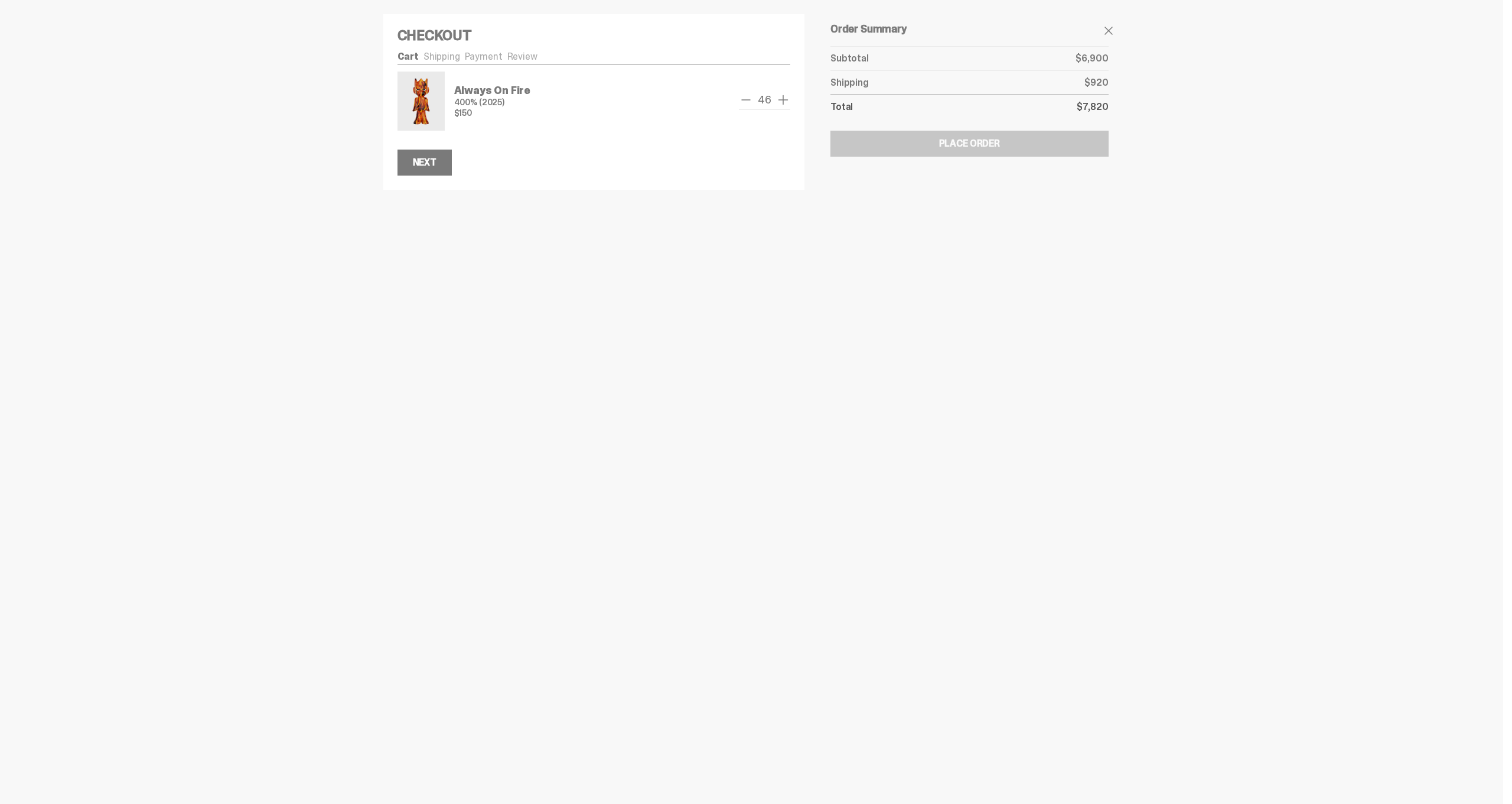
click at [758, 100] on div "46" at bounding box center [764, 100] width 51 height 17
click at [758, 100] on span "46" at bounding box center [764, 99] width 23 height 11
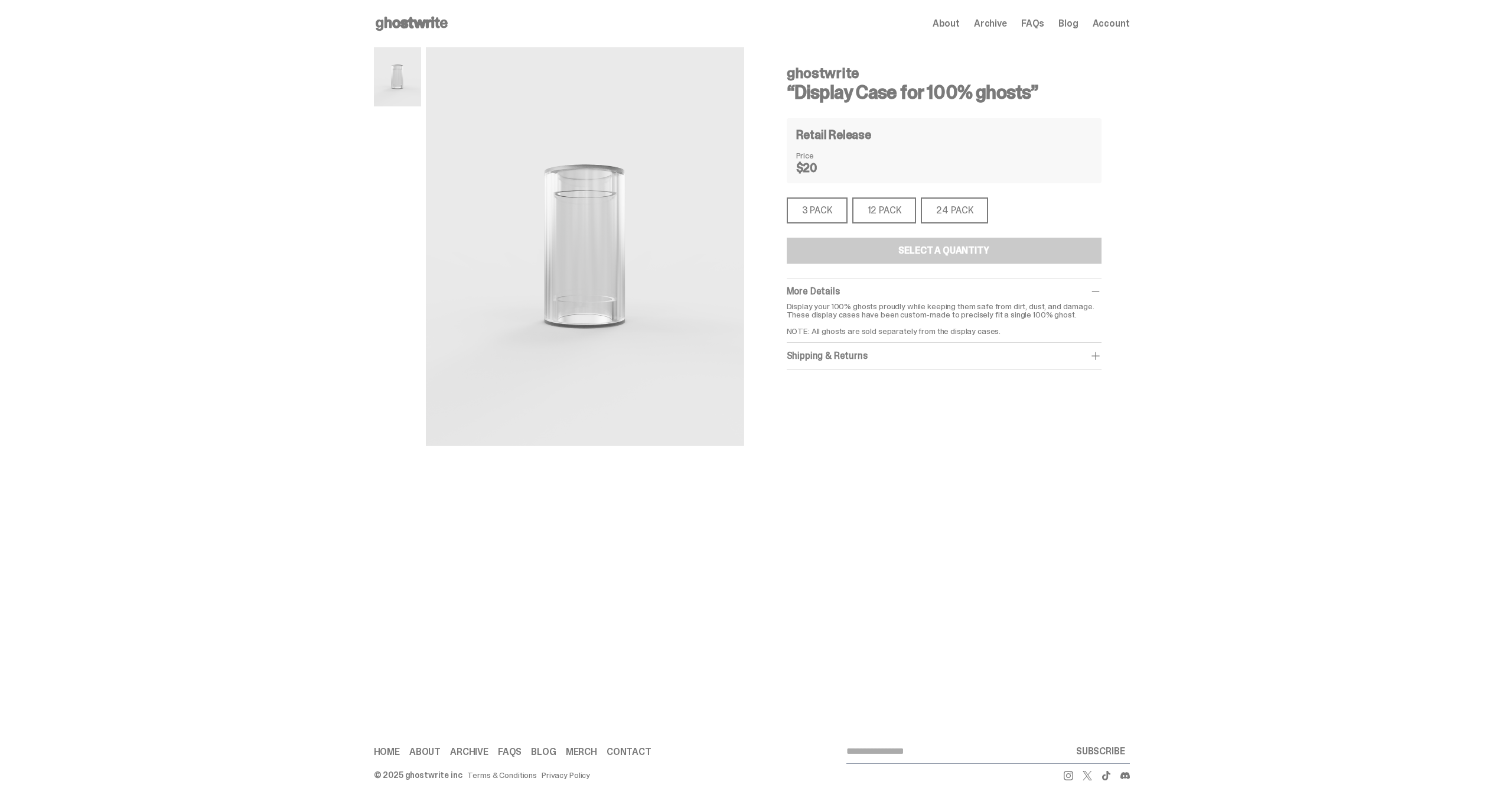
click at [840, 207] on div "3 PACK" at bounding box center [817, 211] width 61 height 26
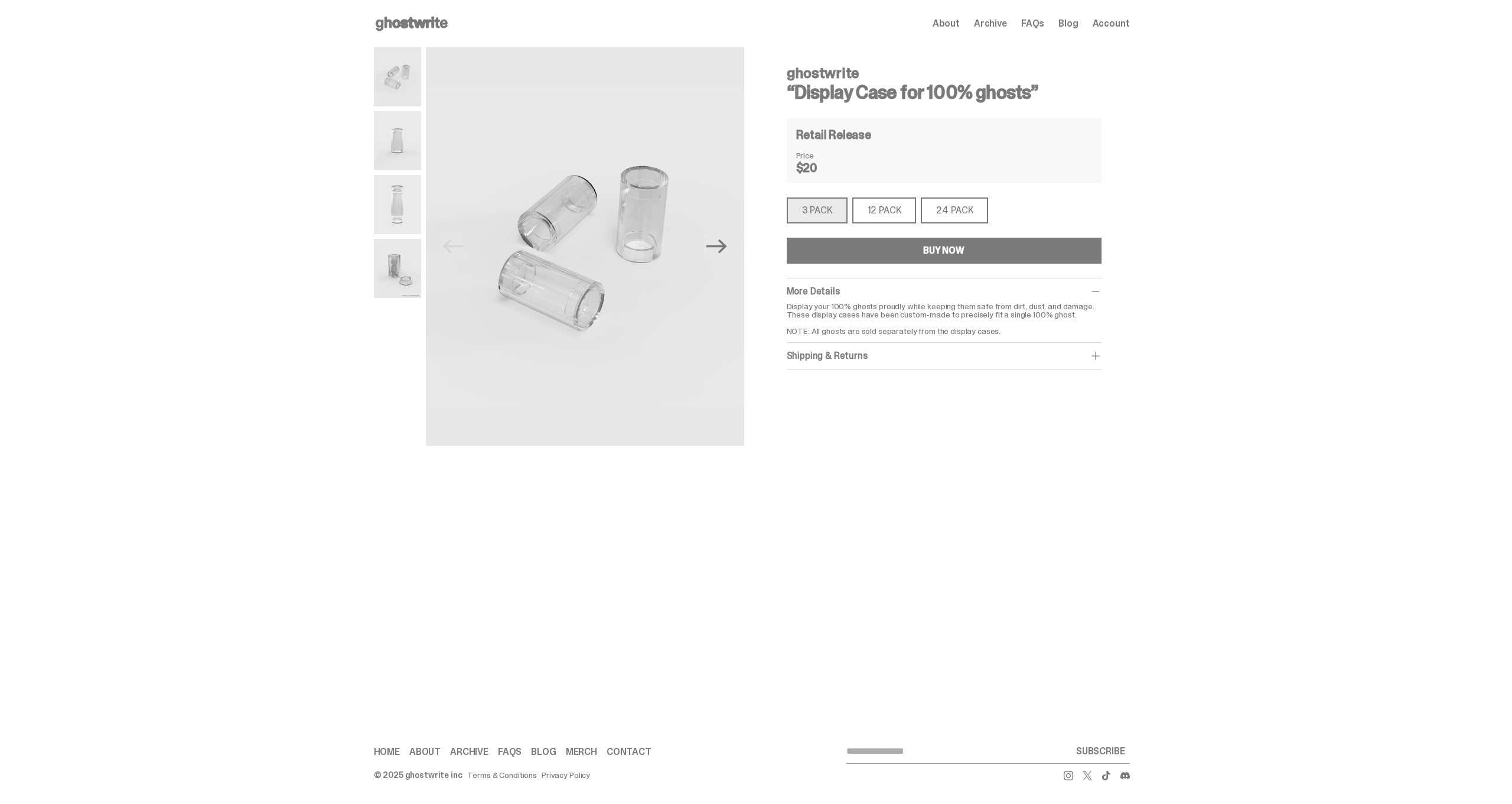
click at [883, 216] on div "12 PACK" at bounding box center [883, 211] width 64 height 26
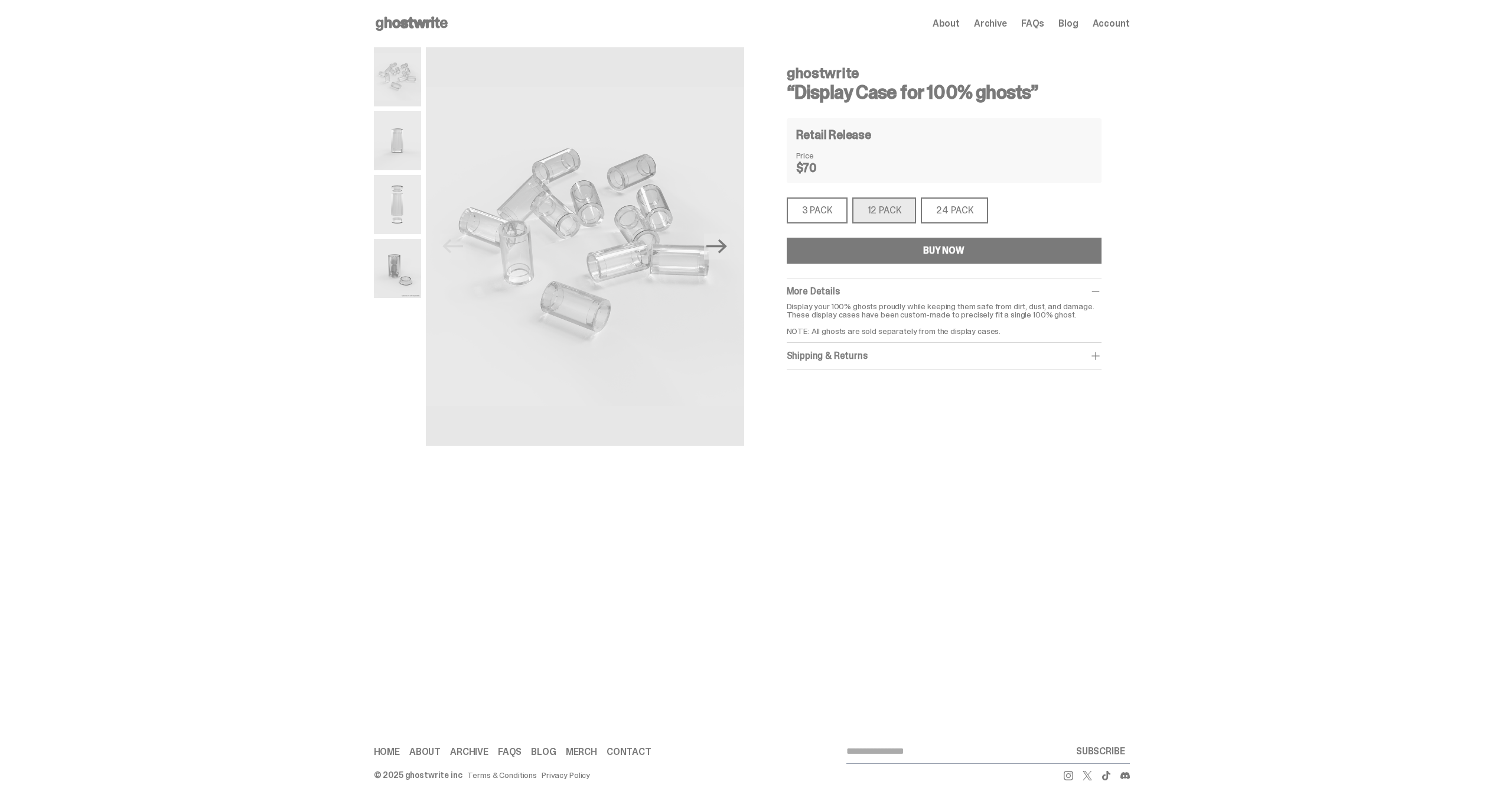
click at [954, 210] on div "24 PACK" at bounding box center [954, 211] width 67 height 26
